Goal: Information Seeking & Learning: Learn about a topic

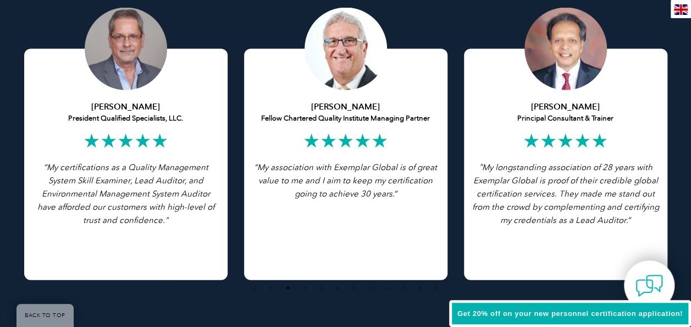
scroll to position [2690, 0]
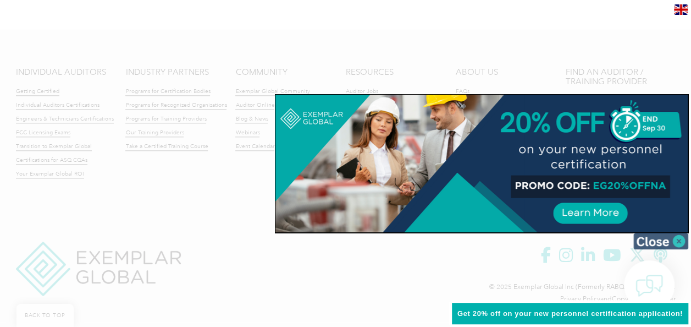
click at [678, 238] on img at bounding box center [661, 241] width 55 height 17
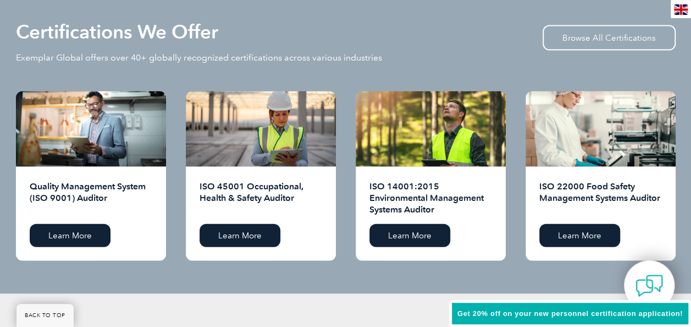
scroll to position [1076, 0]
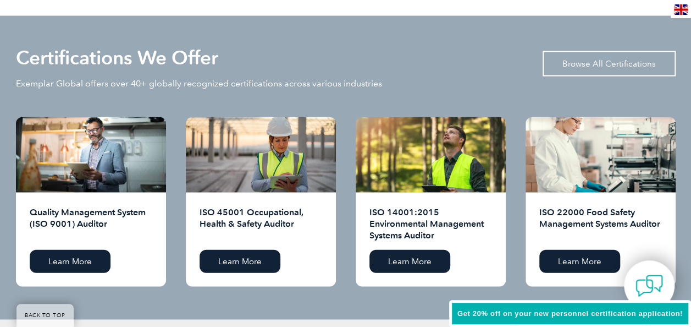
click at [644, 75] on link "Browse All Certifications" at bounding box center [609, 63] width 133 height 25
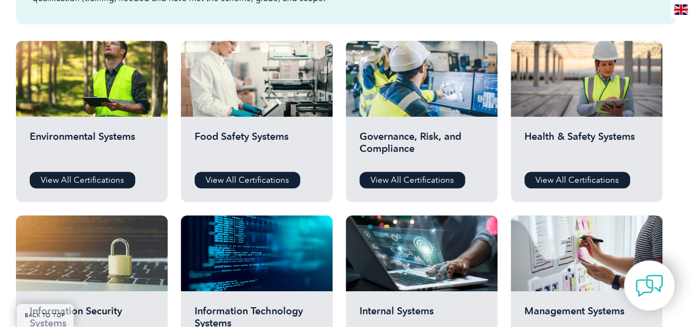
scroll to position [380, 0]
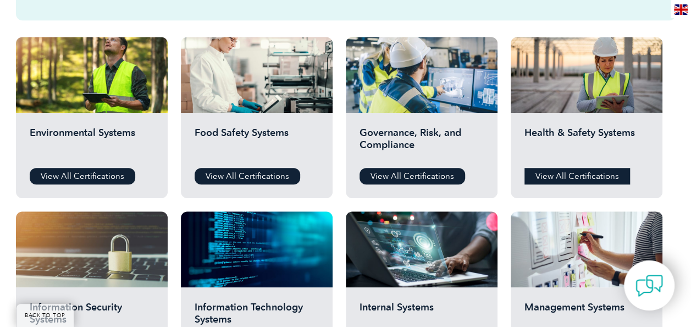
click at [585, 175] on link "View All Certifications" at bounding box center [578, 176] width 106 height 17
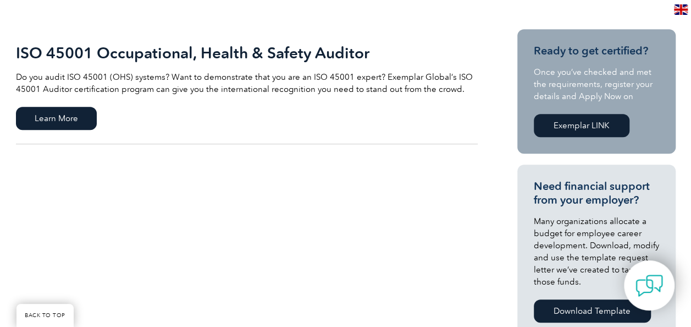
scroll to position [226, 0]
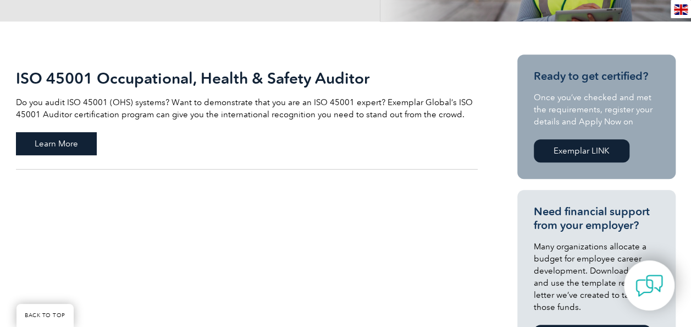
click at [73, 140] on span "Learn More" at bounding box center [56, 143] width 81 height 23
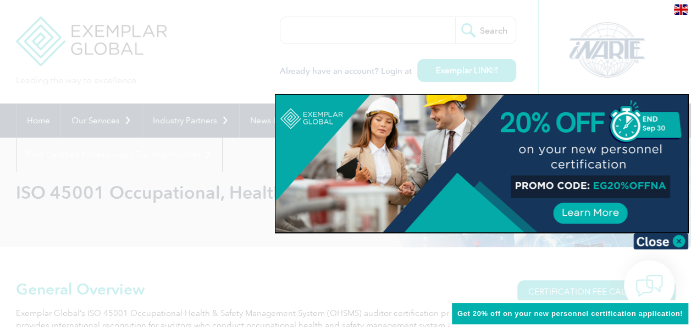
scroll to position [57, 0]
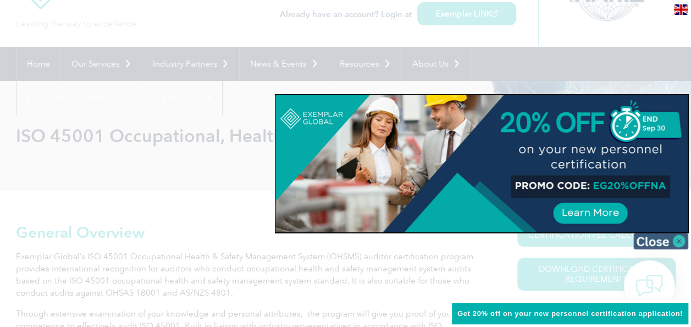
click at [677, 241] on img at bounding box center [661, 241] width 55 height 17
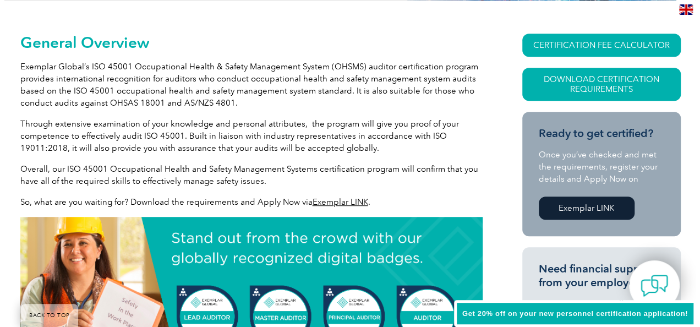
scroll to position [217, 0]
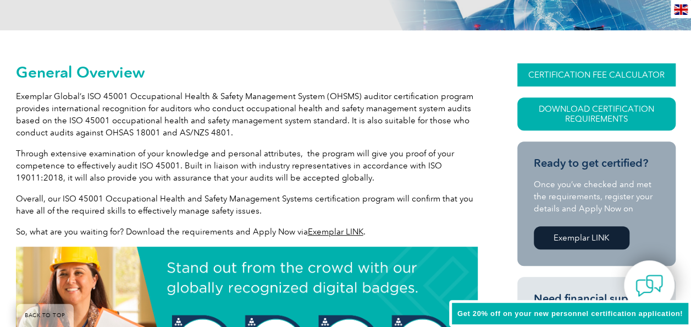
click at [625, 73] on link "CERTIFICATION FEE CALCULATOR" at bounding box center [597, 74] width 158 height 23
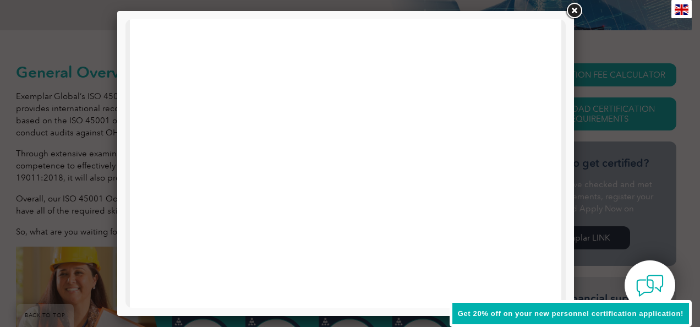
scroll to position [193, 0]
drag, startPoint x: 560, startPoint y: 100, endPoint x: 695, endPoint y: 162, distance: 148.9
click at [546, 196] on div at bounding box center [345, 106] width 431 height 855
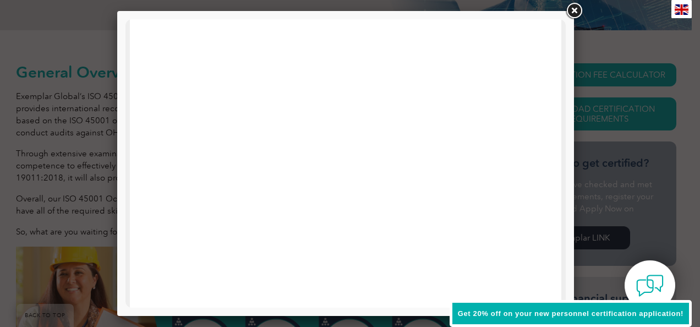
drag, startPoint x: 562, startPoint y: 164, endPoint x: 709, endPoint y: 32, distance: 197.9
click at [577, 12] on link at bounding box center [574, 11] width 20 height 20
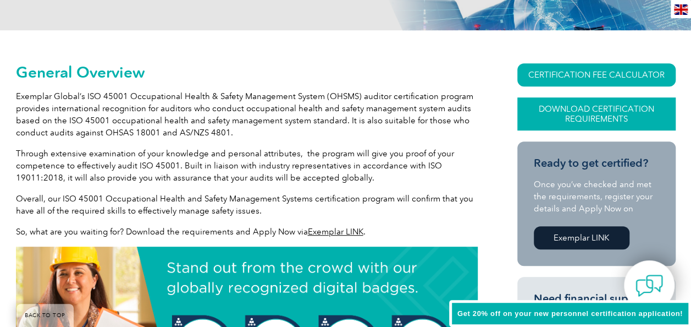
click at [562, 109] on link "Download Certification Requirements" at bounding box center [597, 113] width 158 height 33
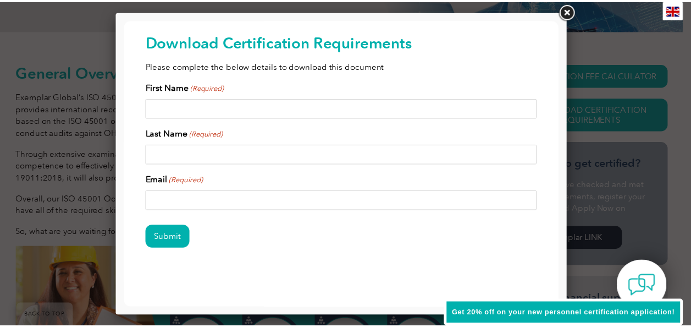
scroll to position [28, 0]
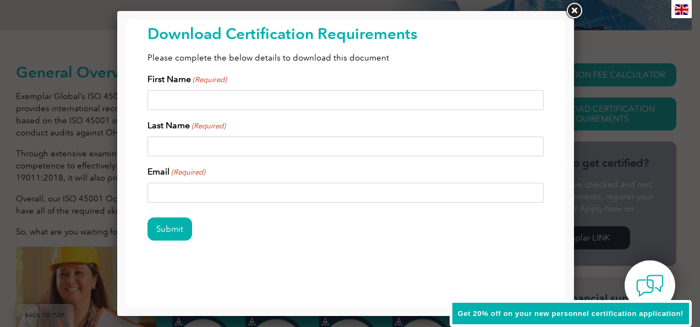
click at [226, 92] on input "First Name (Required)" at bounding box center [345, 100] width 396 height 20
click at [579, 9] on link at bounding box center [574, 11] width 20 height 20
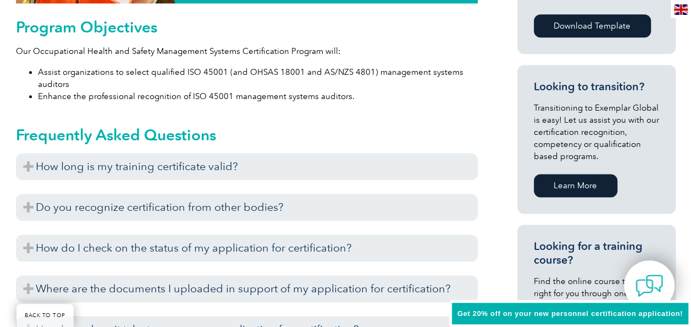
scroll to position [621, 0]
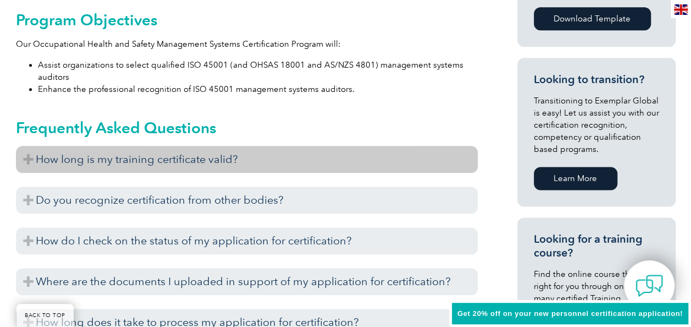
click at [198, 161] on h3 "How long is my training certificate valid?" at bounding box center [247, 159] width 462 height 27
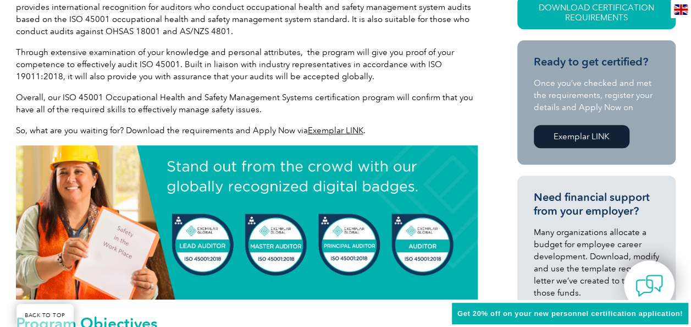
scroll to position [307, 0]
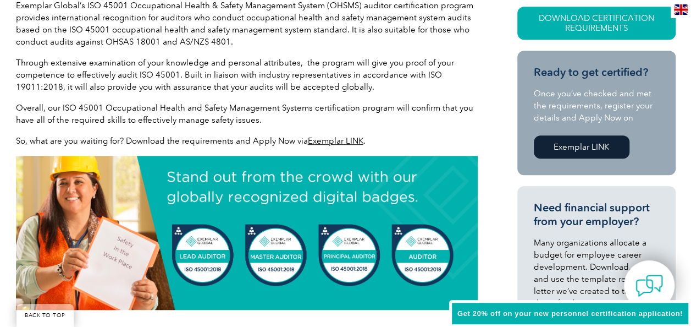
click at [600, 142] on link "Exemplar LINK" at bounding box center [582, 146] width 96 height 23
